Goal: Transaction & Acquisition: Purchase product/service

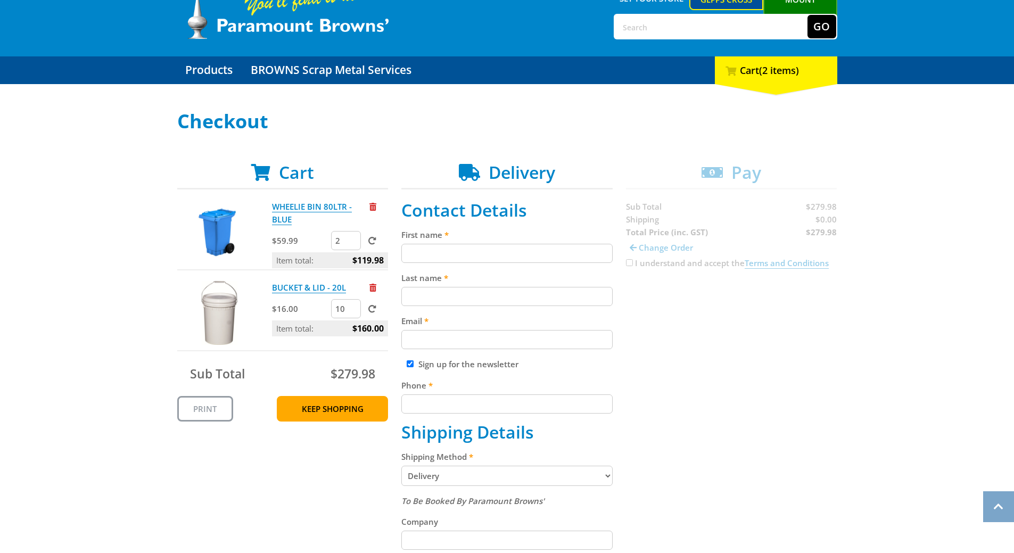
scroll to position [53, 0]
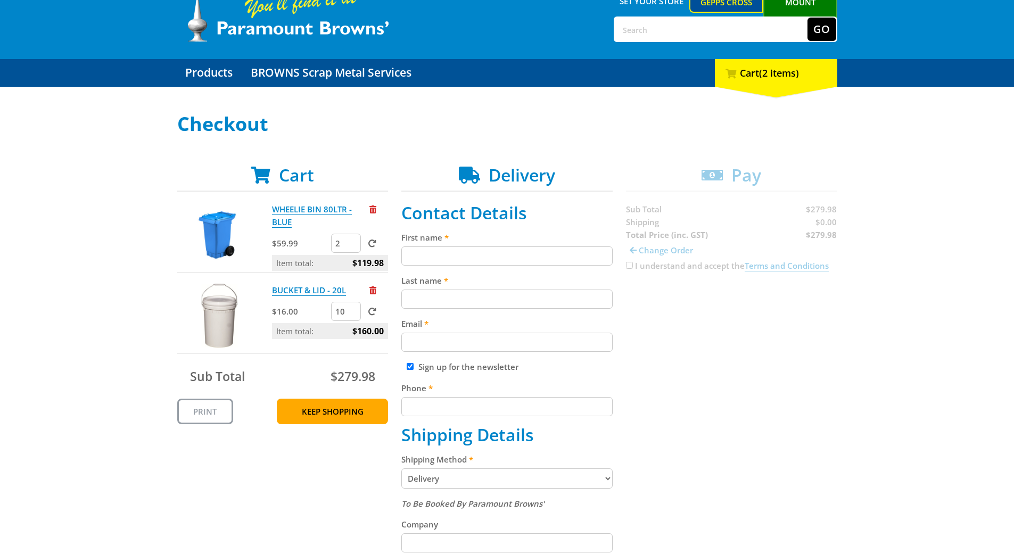
click at [467, 261] on input "First name" at bounding box center [506, 255] width 211 height 19
click at [289, 213] on link "WHEELIE BIN 80LTR - BLUE" at bounding box center [312, 216] width 80 height 24
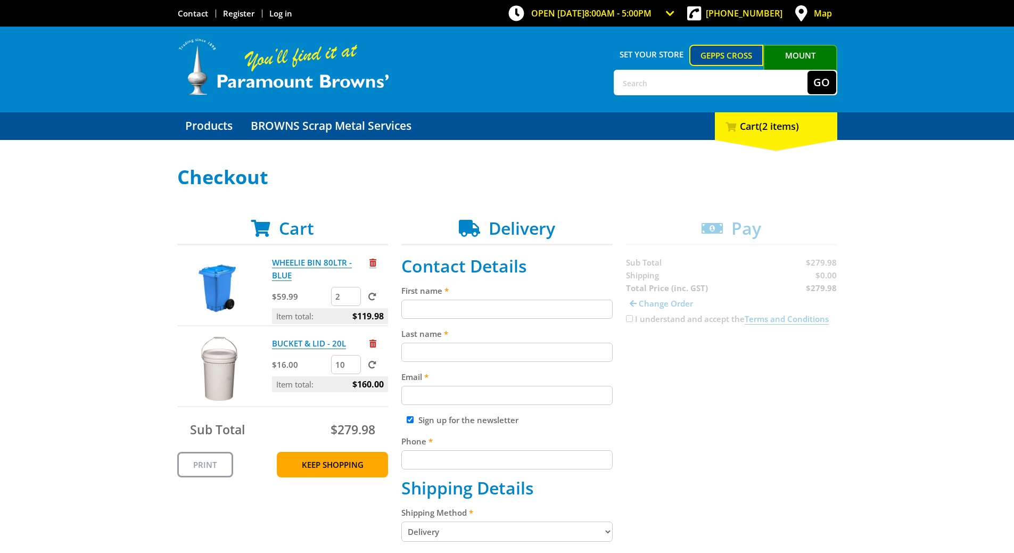
click at [374, 261] on span "Remove from cart" at bounding box center [372, 263] width 7 height 8
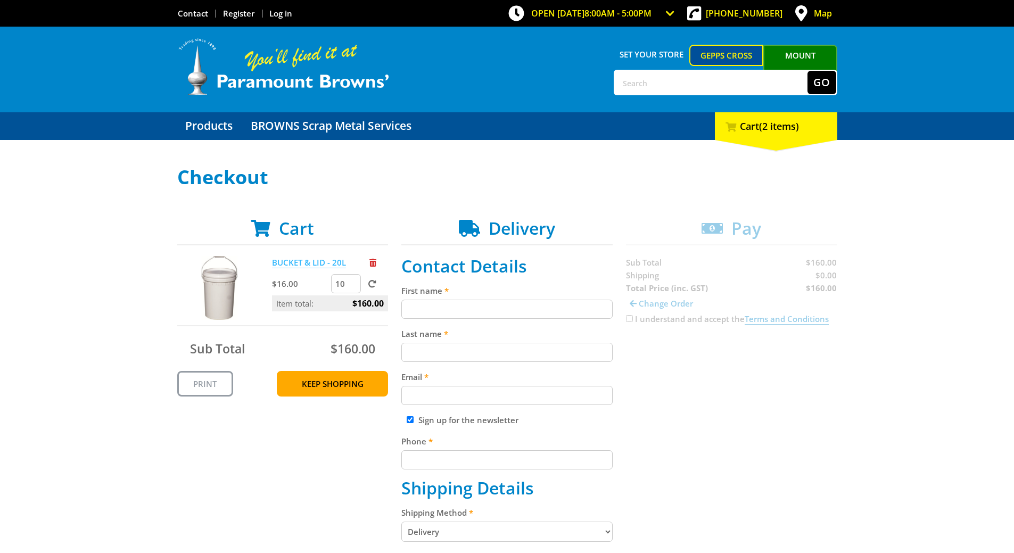
click at [306, 262] on link "BUCKET & LID - 20L" at bounding box center [309, 262] width 74 height 11
click at [372, 268] on span at bounding box center [372, 262] width 7 height 11
click at [373, 261] on span "Remove from cart" at bounding box center [372, 263] width 7 height 8
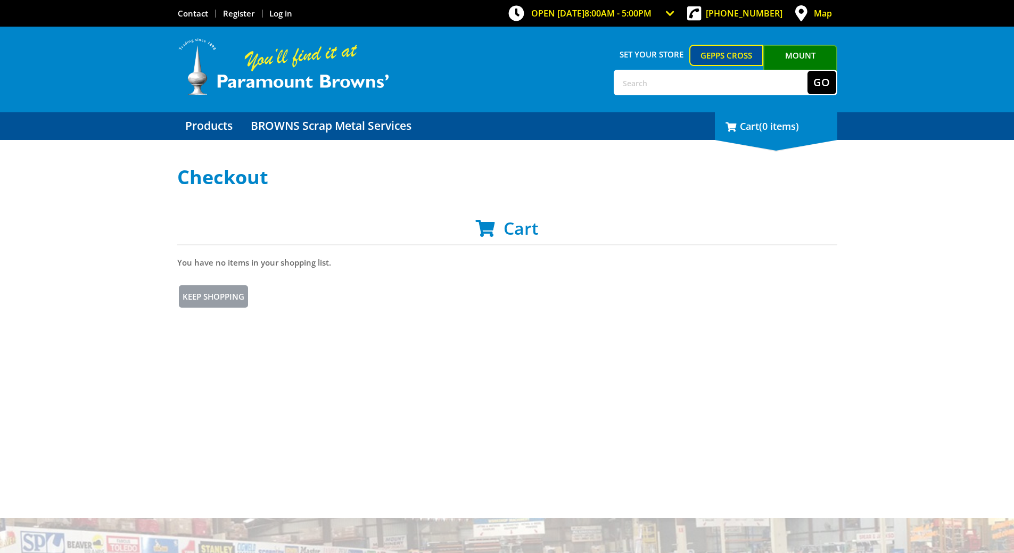
click at [752, 131] on div "0 Cart (0 items)" at bounding box center [776, 126] width 122 height 28
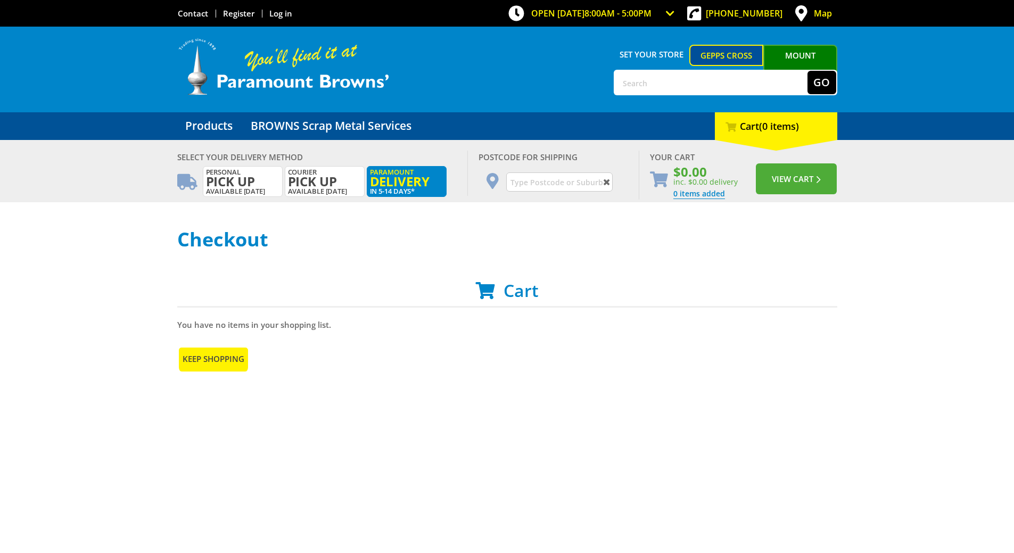
click at [233, 354] on link "Keep Shopping" at bounding box center [213, 359] width 72 height 26
